Goal: Task Accomplishment & Management: Complete application form

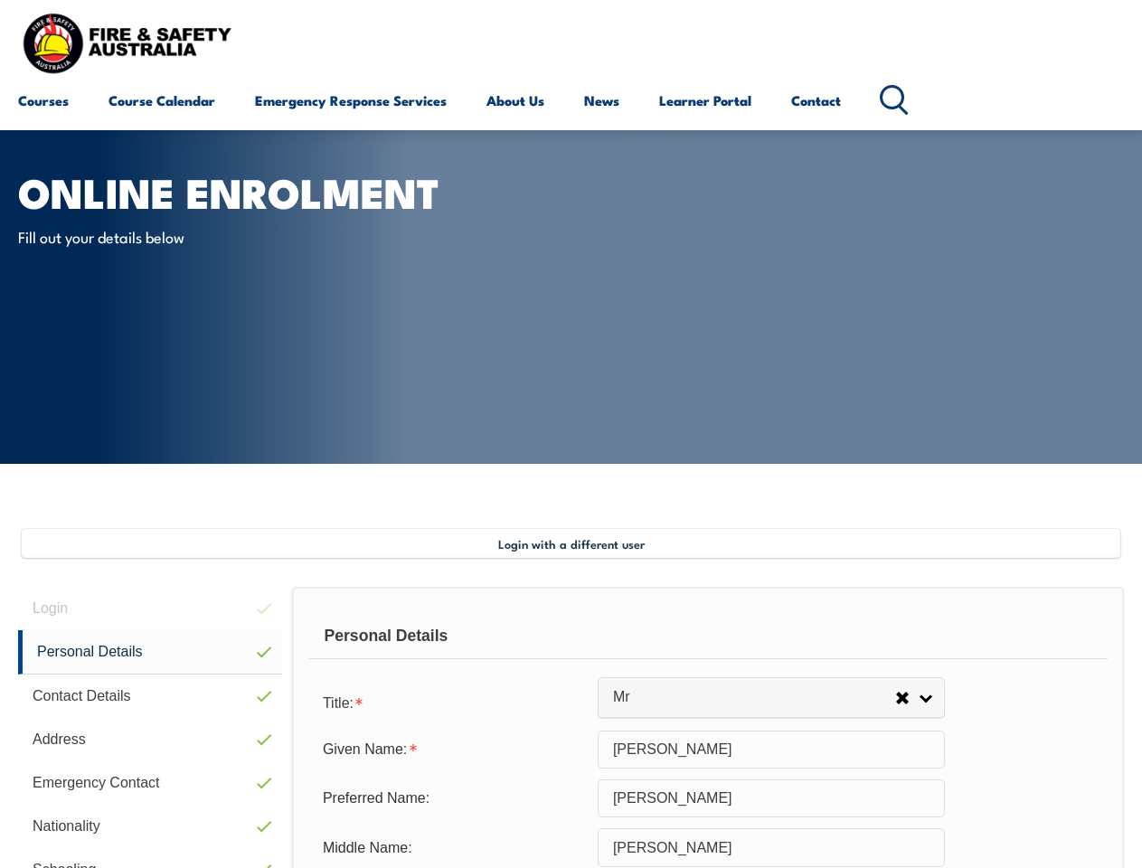
select select "Mr"
select select "M"
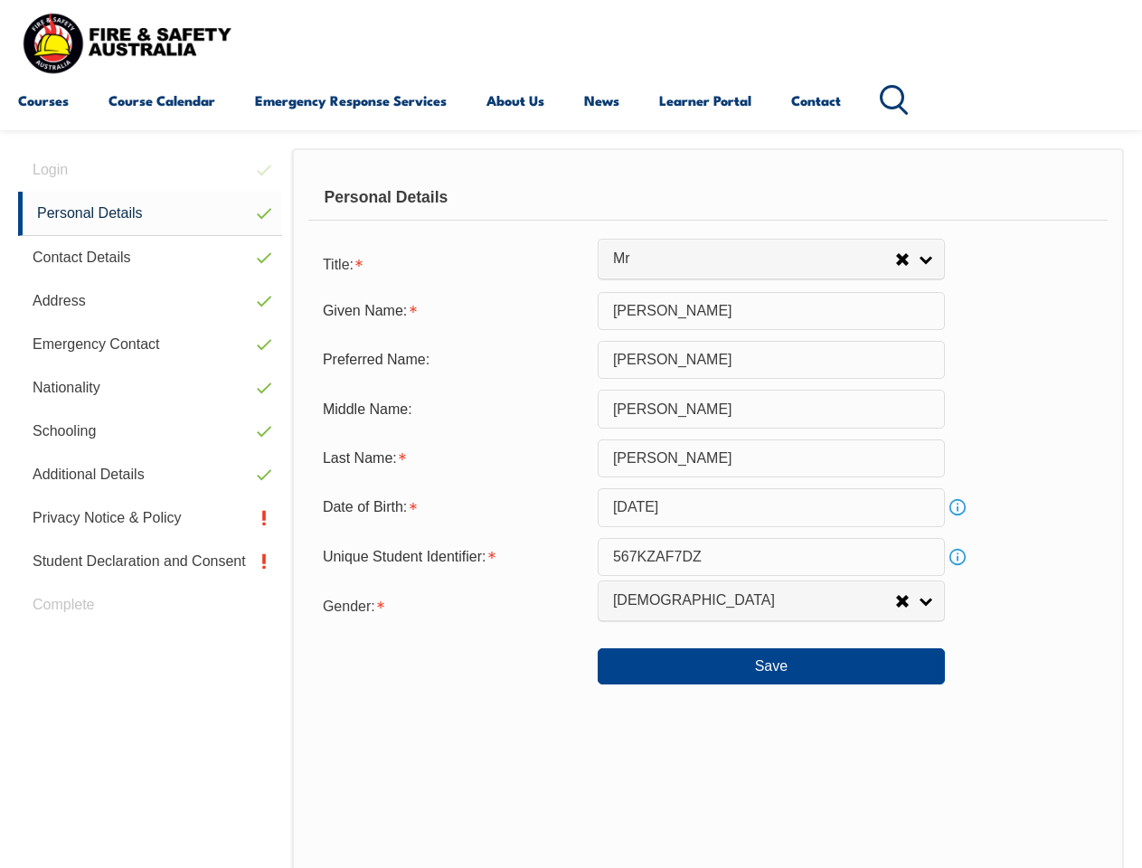
click at [570, 214] on div "Personal Details" at bounding box center [707, 197] width 799 height 45
click at [570, 508] on div "Date of Birth:" at bounding box center [452, 507] width 289 height 34
click at [150, 170] on div "Login Personal Details Contact Details Address Emergency Contact Nationality Sc…" at bounding box center [155, 617] width 274 height 939
click at [150, 213] on link "Personal Details" at bounding box center [150, 214] width 264 height 44
click at [150, 258] on link "Contact Details" at bounding box center [150, 257] width 264 height 43
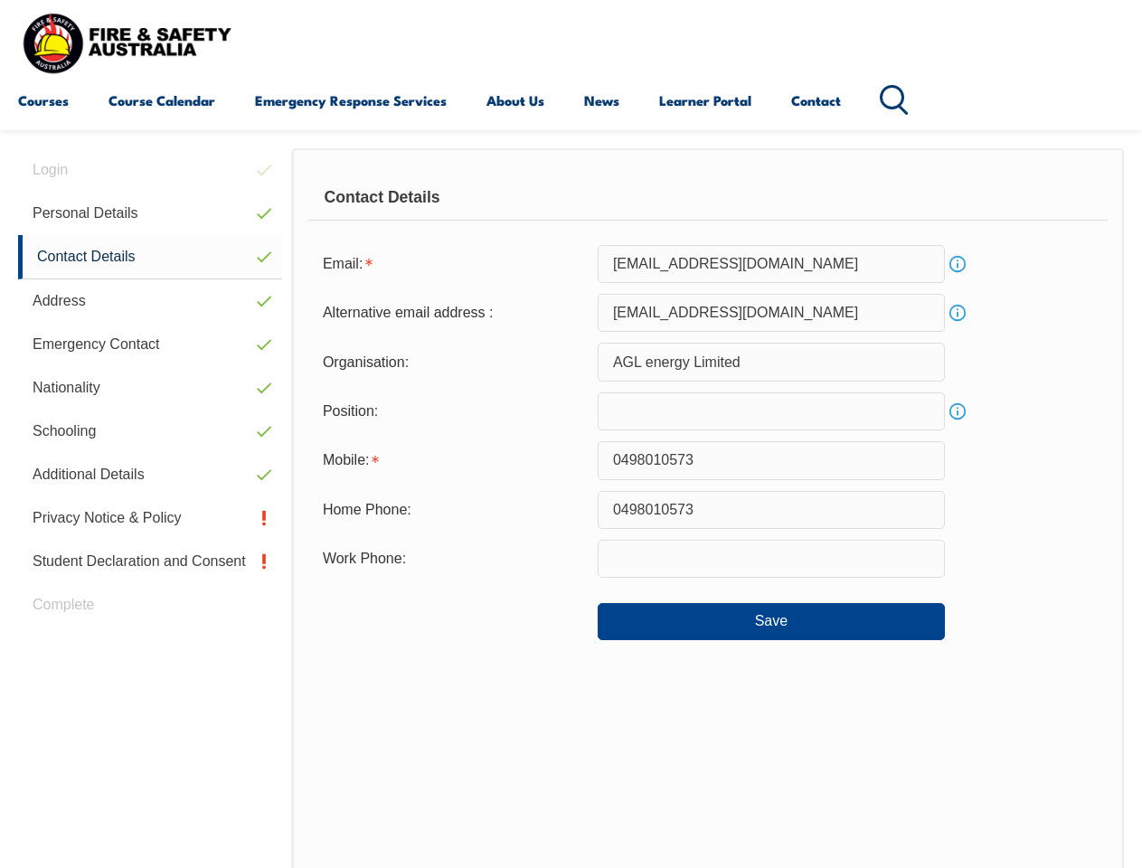
click at [150, 301] on link "Address" at bounding box center [150, 300] width 264 height 43
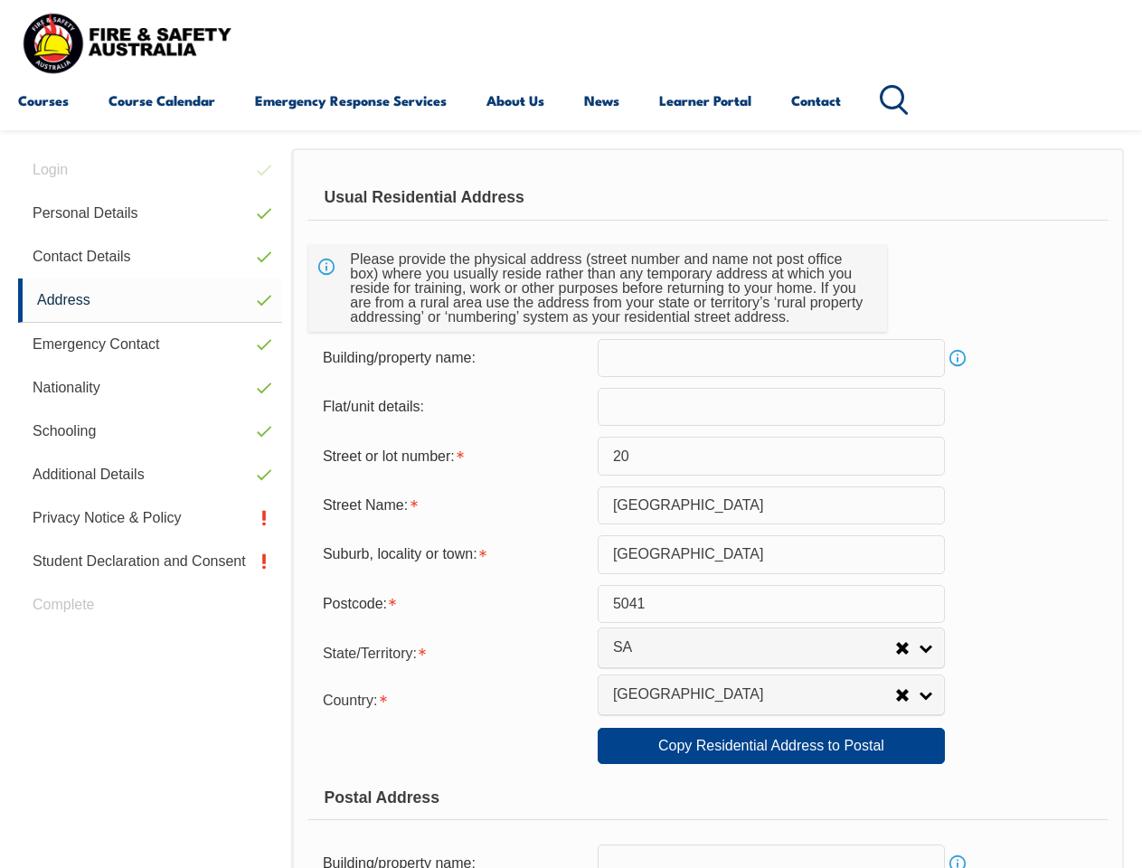
click at [150, 344] on link "Emergency Contact" at bounding box center [150, 344] width 264 height 43
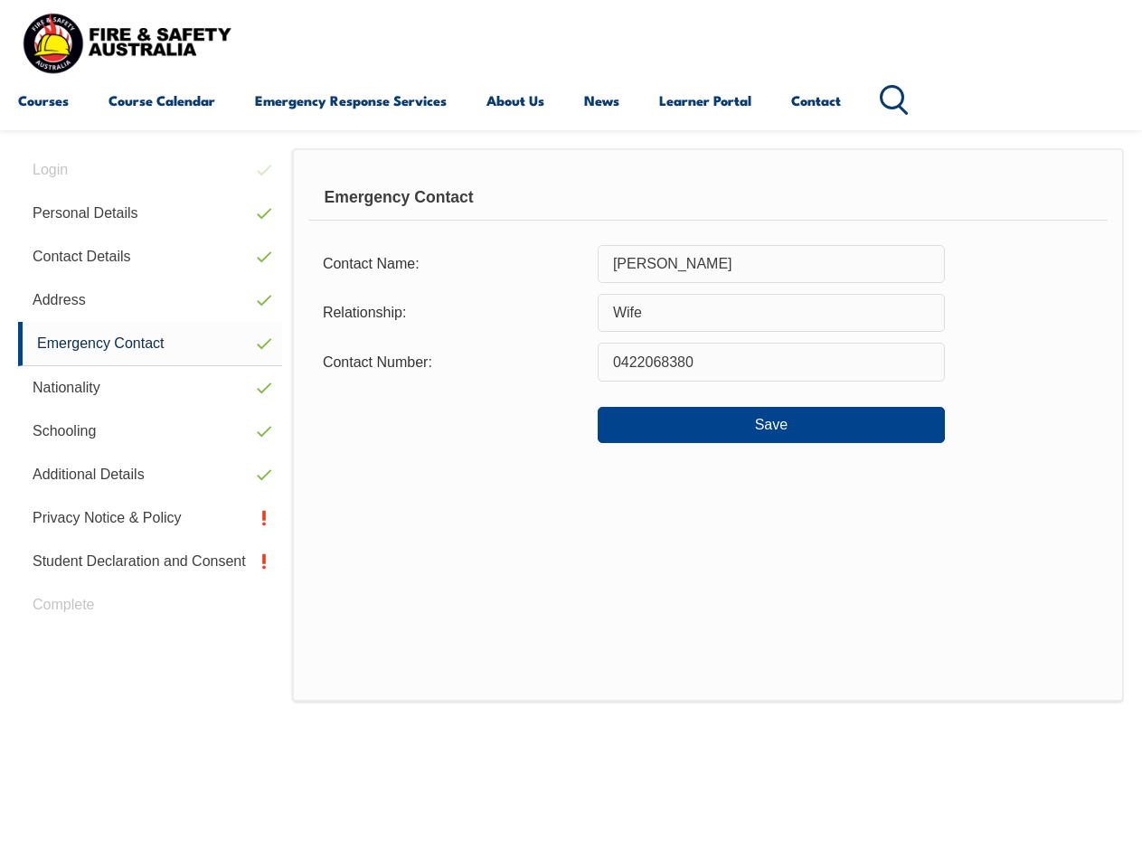
click at [150, 388] on link "Nationality" at bounding box center [150, 387] width 264 height 43
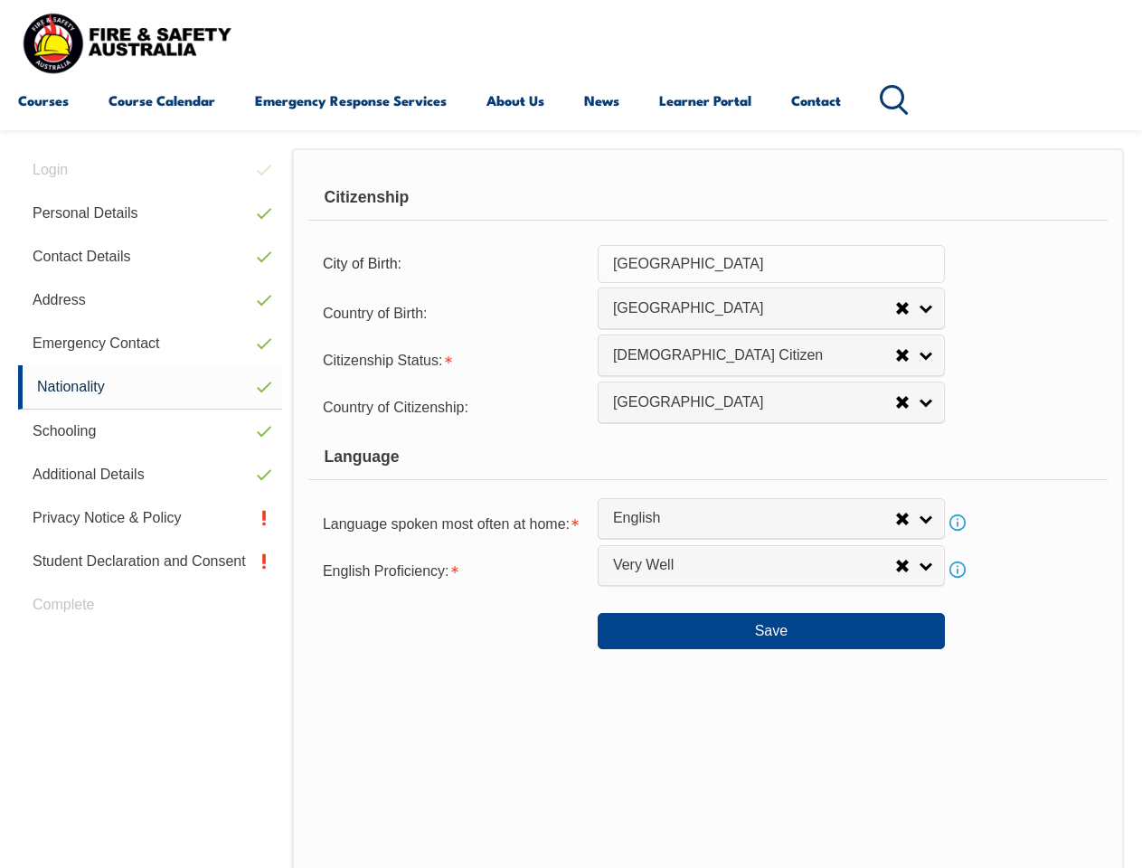
click at [150, 431] on link "Schooling" at bounding box center [150, 430] width 264 height 43
